Goal: Transaction & Acquisition: Purchase product/service

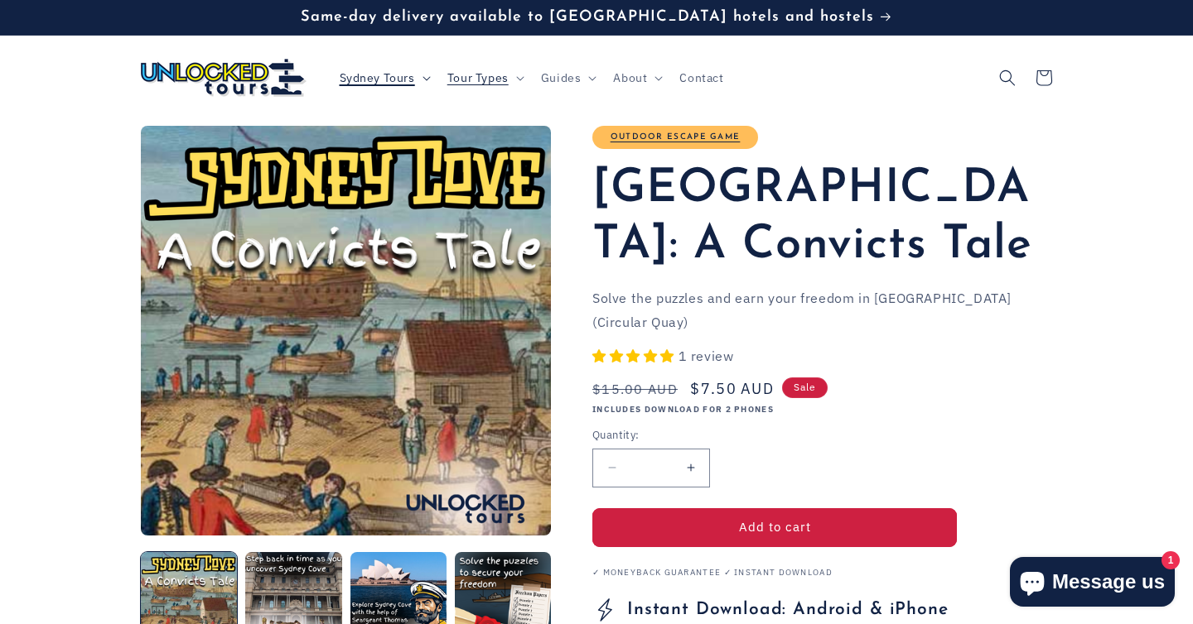
click at [404, 76] on span "Sydney Tours" at bounding box center [377, 77] width 75 height 15
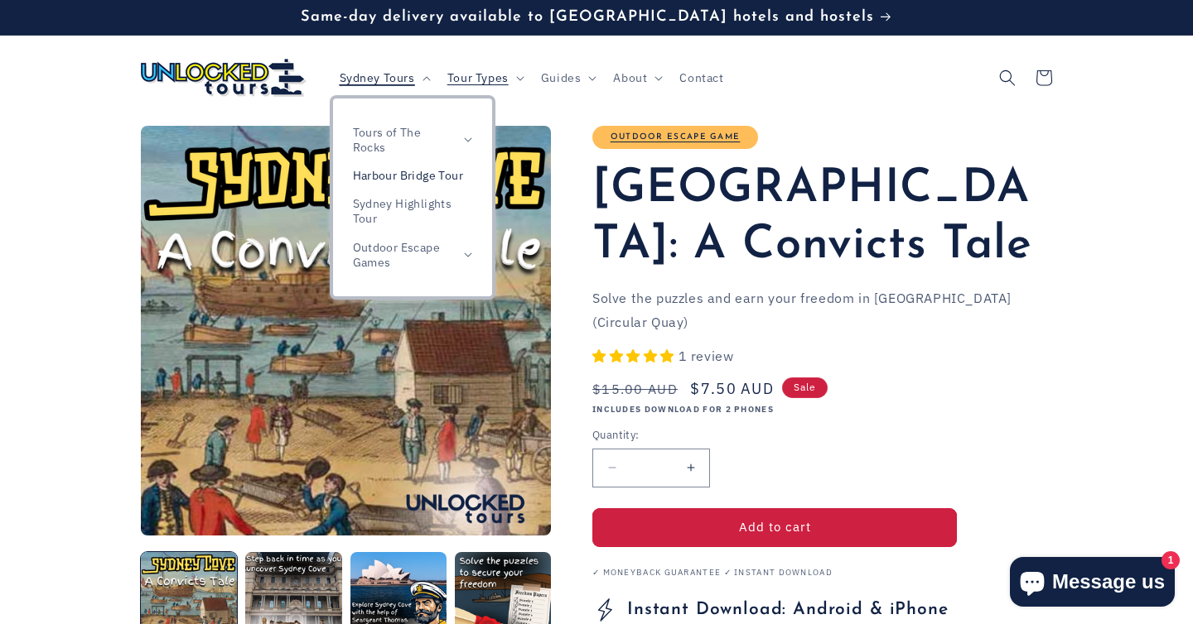
click at [448, 179] on link "Harbour Bridge Tour" at bounding box center [412, 175] width 159 height 28
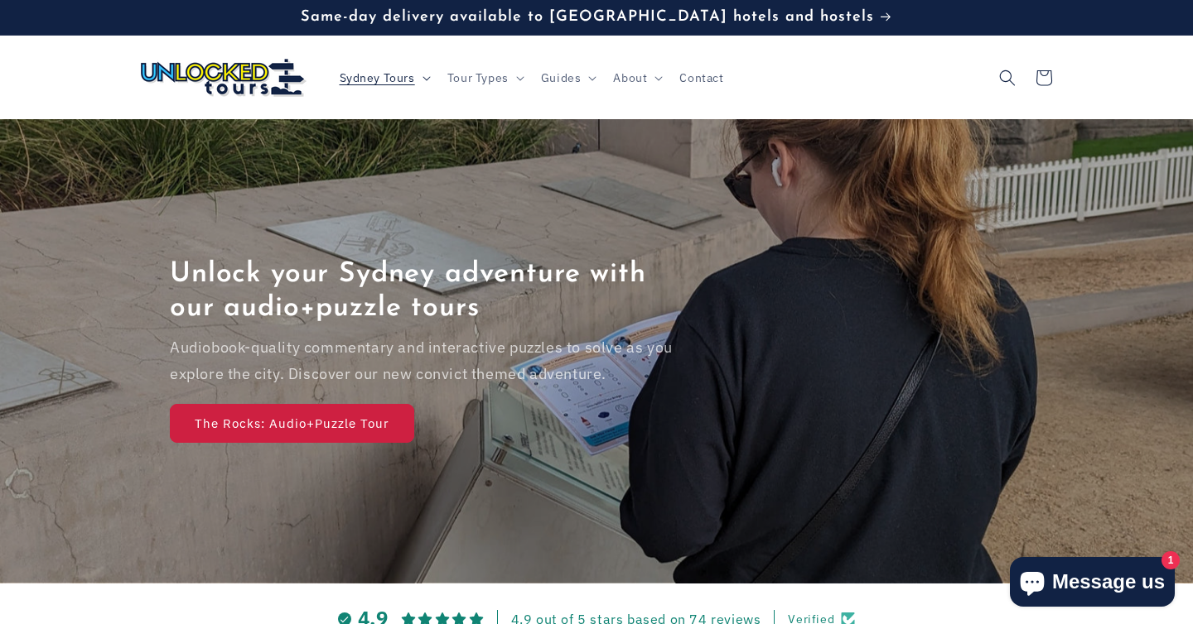
click at [406, 74] on span "Sydney Tours" at bounding box center [377, 77] width 75 height 15
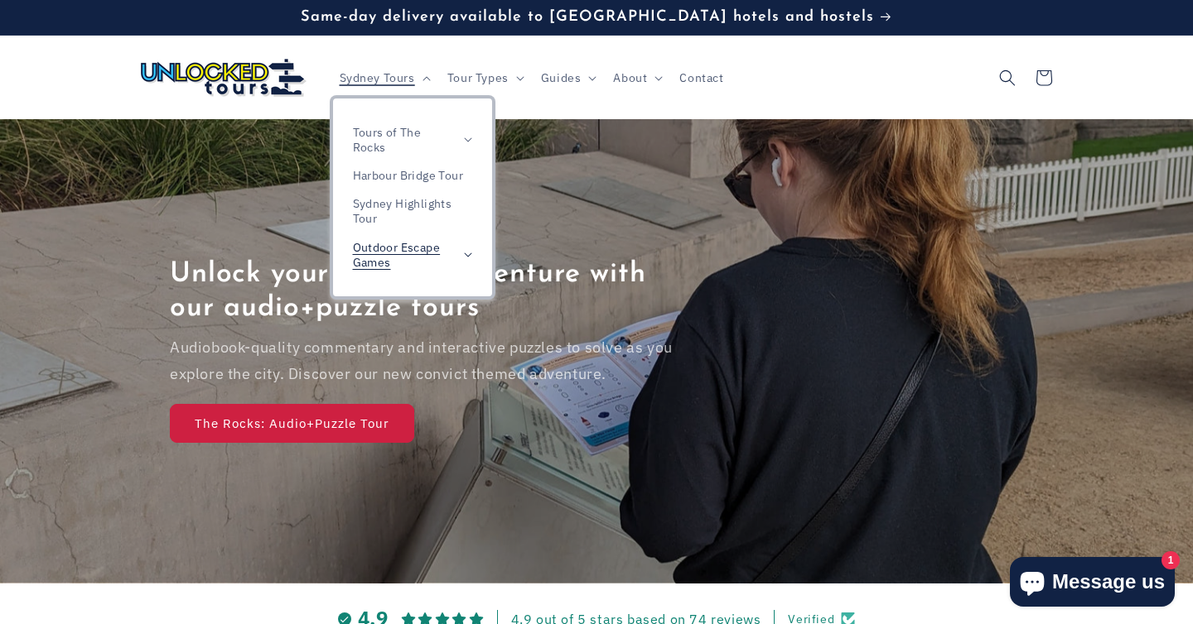
click at [409, 258] on span "Outdoor Escape Games" at bounding box center [404, 255] width 103 height 30
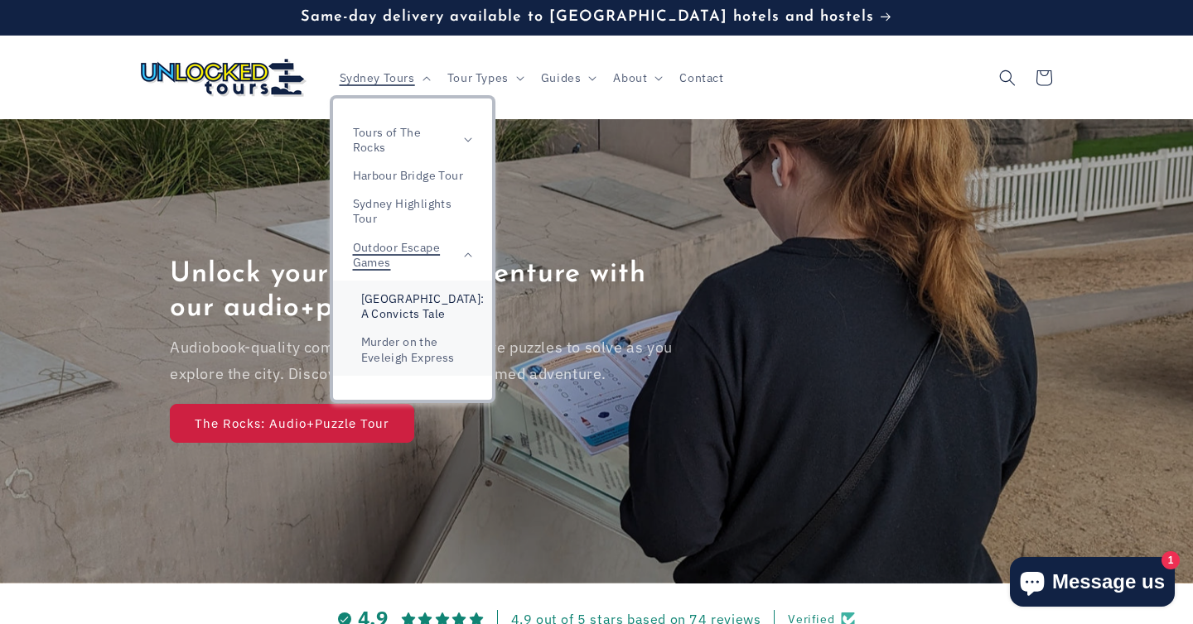
click at [420, 310] on link "[GEOGRAPHIC_DATA]: A Convicts Tale" at bounding box center [412, 306] width 159 height 43
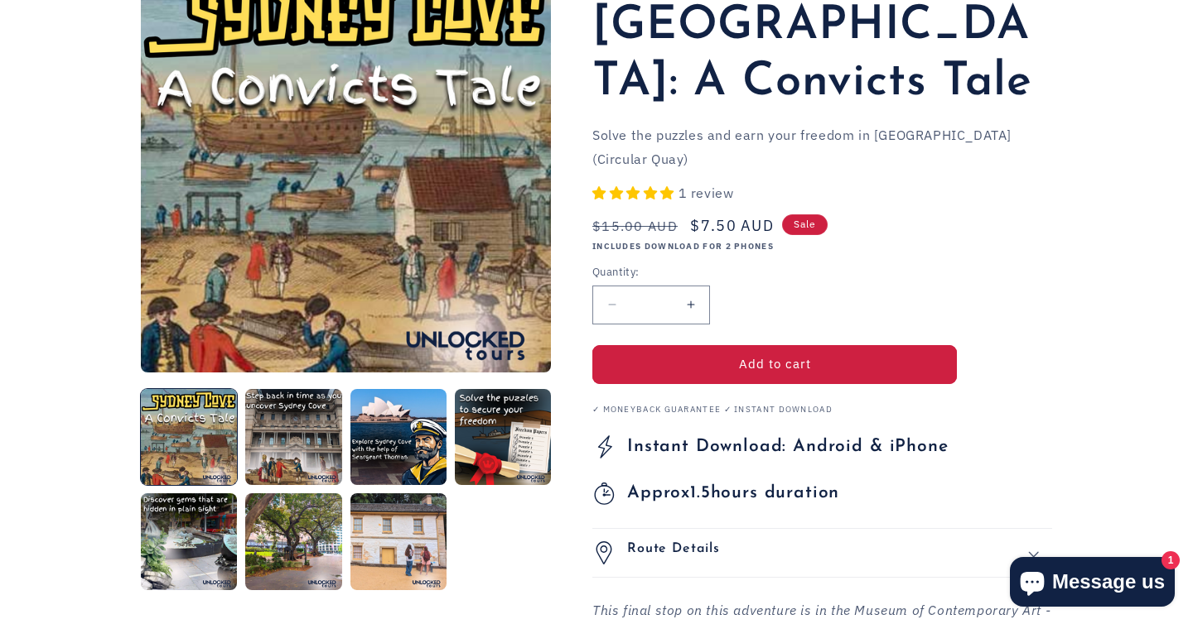
scroll to position [164, 0]
